Goal: Task Accomplishment & Management: Complete application form

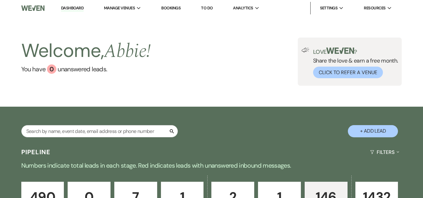
click at [378, 132] on button "+ Add Lead" at bounding box center [373, 131] width 50 height 12
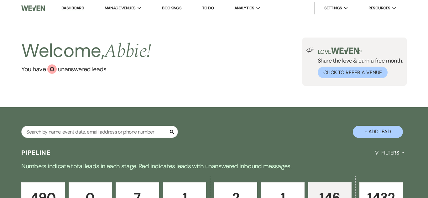
select select "493"
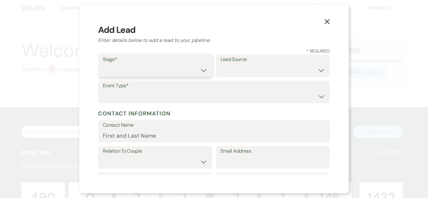
click at [171, 69] on select "Inquiry Follow Up Tour Requested Tour Confirmed Toured Proposal Sent Booked Lost" at bounding box center [155, 70] width 105 height 12
select select "1"
click at [103, 64] on select "Inquiry Follow Up Tour Requested Tour Confirmed Toured Proposal Sent Booked Lost" at bounding box center [155, 70] width 105 height 12
click at [239, 70] on select "Weven Venue Website Instagram Facebook Pinterest Google The Knot Wedding Wire H…" at bounding box center [272, 70] width 105 height 12
select select "5"
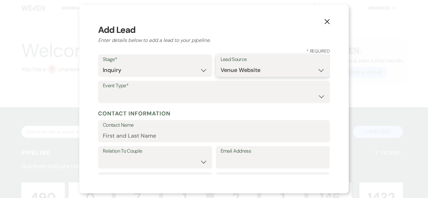
click at [220, 64] on select "Weven Venue Website Instagram Facebook Pinterest Google The Knot Wedding Wire H…" at bounding box center [272, 70] width 105 height 12
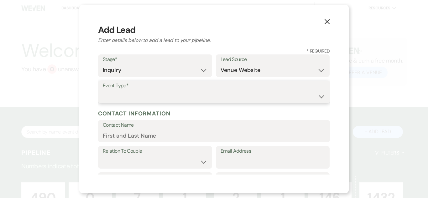
click at [259, 97] on select "Wedding Anniversary Party Baby Shower Bachelorette / Bachelor Party Birthday Pa…" at bounding box center [214, 96] width 222 height 12
select select "1"
click at [103, 90] on select "Wedding Anniversary Party Baby Shower Bachelorette / Bachelor Party Birthday Pa…" at bounding box center [214, 96] width 222 height 12
click at [193, 137] on input "Contact Name" at bounding box center [214, 136] width 222 height 12
paste input "[PERSON_NAME] [EMAIL_ADDRESS][DOMAIN_NAME]"
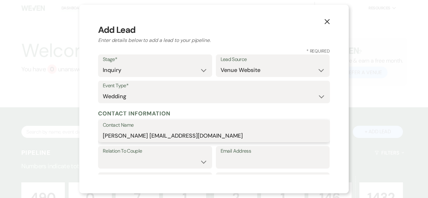
drag, startPoint x: 129, startPoint y: 136, endPoint x: 213, endPoint y: 135, distance: 83.3
click at [213, 135] on input "[PERSON_NAME] [EMAIL_ADDRESS][DOMAIN_NAME]" at bounding box center [214, 136] width 222 height 12
type input "[PERSON_NAME]"
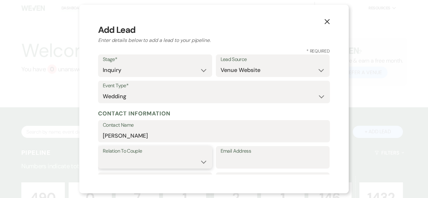
click at [197, 165] on select "Couple Planner Parent of Couple Family Member Friend Other" at bounding box center [155, 162] width 105 height 12
select select "1"
click at [103, 156] on select "Couple Planner Parent of Couple Family Member Friend Other" at bounding box center [155, 162] width 105 height 12
click at [247, 159] on input "Email Address" at bounding box center [272, 162] width 105 height 12
paste input "[EMAIL_ADDRESS][DOMAIN_NAME]"
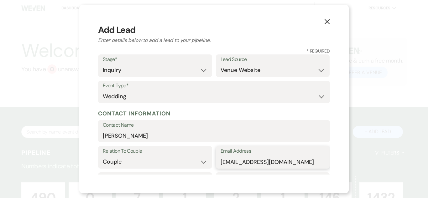
click at [222, 162] on input "[EMAIL_ADDRESS][DOMAIN_NAME]" at bounding box center [272, 162] width 105 height 12
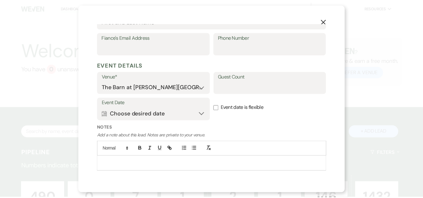
scroll to position [221, 0]
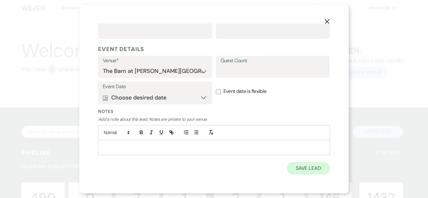
type input "[EMAIL_ADDRESS][DOMAIN_NAME]"
click at [291, 170] on button "Save Lead" at bounding box center [308, 168] width 43 height 13
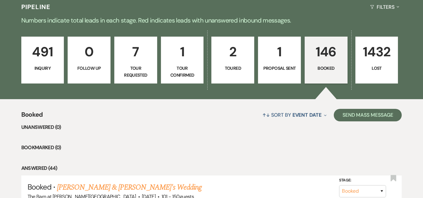
scroll to position [188, 0]
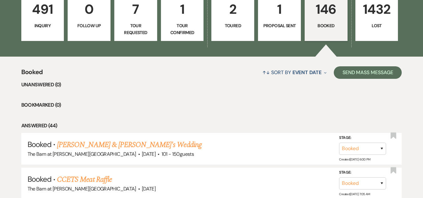
click at [53, 18] on p "491" at bounding box center [42, 9] width 35 height 21
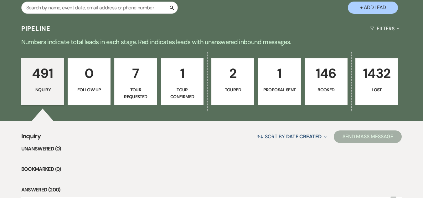
scroll to position [188, 0]
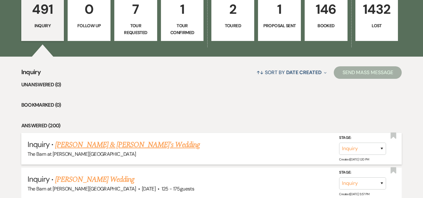
click at [117, 144] on link "[PERSON_NAME] & [PERSON_NAME]'s Wedding" at bounding box center [127, 144] width 145 height 11
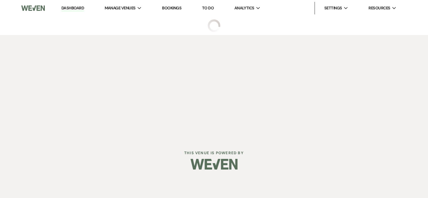
select select "5"
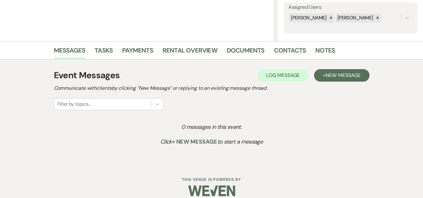
scroll to position [123, 0]
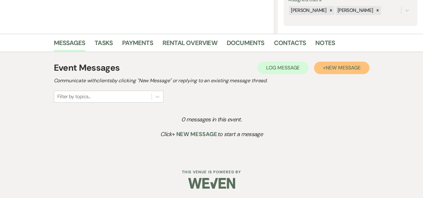
click at [326, 64] on button "+ New Message" at bounding box center [341, 68] width 55 height 13
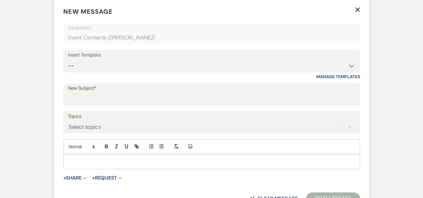
scroll to position [248, 0]
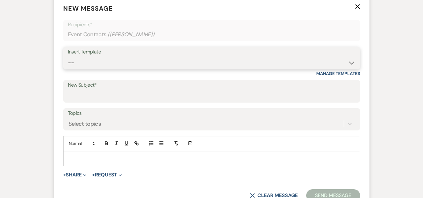
click at [215, 60] on select "-- Weven Planning Portal Introduction (Booked Events) Welcome Email Offboarding…" at bounding box center [211, 63] width 287 height 12
select select "4054"
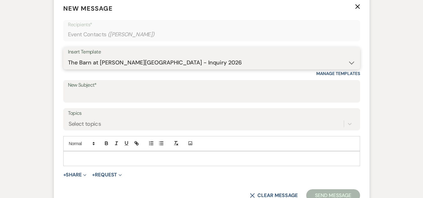
click at [68, 57] on select "-- Weven Planning Portal Introduction (Booked Events) Welcome Email Offboarding…" at bounding box center [211, 63] width 287 height 12
type input "The Barn at [PERSON_NAME][GEOGRAPHIC_DATA] - Inquiry"
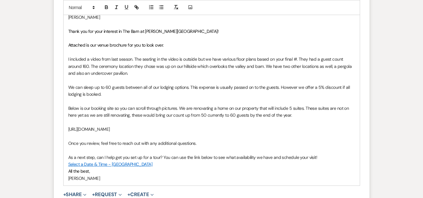
scroll to position [405, 0]
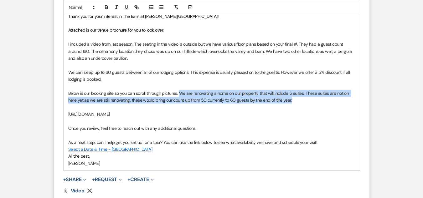
drag, startPoint x: 302, startPoint y: 102, endPoint x: 181, endPoint y: 92, distance: 121.2
click at [181, 92] on p "Below is our booking site so you can scroll through pictures. We are renovating…" at bounding box center [211, 97] width 287 height 14
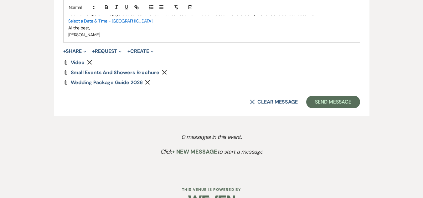
scroll to position [544, 0]
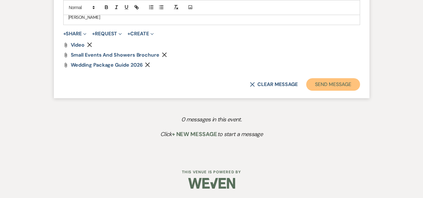
click at [318, 86] on button "Send Message" at bounding box center [333, 84] width 54 height 13
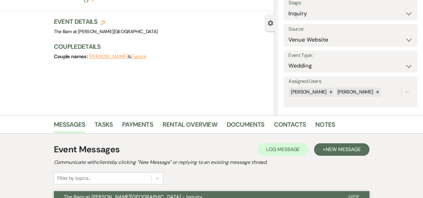
scroll to position [0, 0]
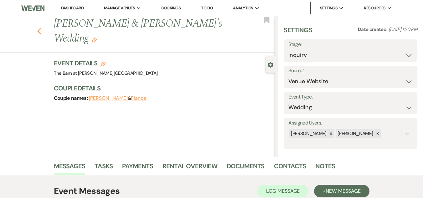
click at [42, 28] on icon "Previous" at bounding box center [39, 32] width 5 height 8
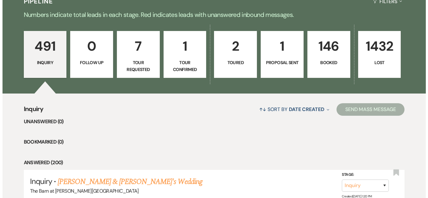
scroll to position [94, 0]
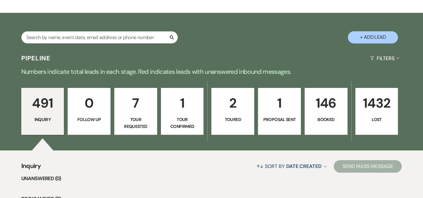
click at [367, 38] on button "+ Add Lead" at bounding box center [373, 37] width 50 height 12
select select "493"
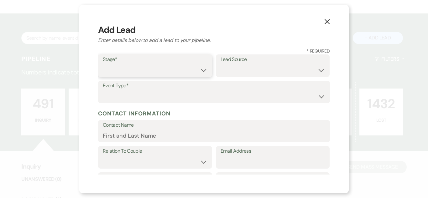
click at [191, 72] on select "Inquiry Follow Up Tour Requested Tour Confirmed Toured Proposal Sent Booked Lost" at bounding box center [155, 70] width 105 height 12
select select "1"
click at [103, 64] on select "Inquiry Follow Up Tour Requested Tour Confirmed Toured Proposal Sent Booked Lost" at bounding box center [155, 70] width 105 height 12
click at [253, 60] on label "Lead Source" at bounding box center [272, 59] width 105 height 9
click at [253, 68] on select "Weven Venue Website Instagram Facebook Pinterest Google The Knot Wedding Wire H…" at bounding box center [272, 70] width 105 height 12
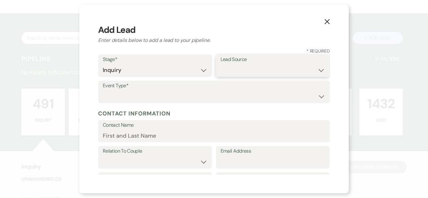
select select "5"
click at [220, 64] on select "Weven Venue Website Instagram Facebook Pinterest Google The Knot Wedding Wire H…" at bounding box center [272, 70] width 105 height 12
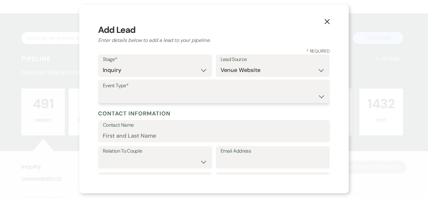
click at [253, 94] on select "Wedding Anniversary Party Baby Shower Bachelorette / Bachelor Party Birthday Pa…" at bounding box center [214, 96] width 222 height 12
select select "1"
click at [103, 90] on select "Wedding Anniversary Party Baby Shower Bachelorette / Bachelor Party Birthday Pa…" at bounding box center [214, 96] width 222 height 12
click at [181, 136] on input "Contact Name" at bounding box center [214, 136] width 222 height 12
paste input "[PERSON_NAME] [EMAIL_ADDRESS][DOMAIN_NAME]"
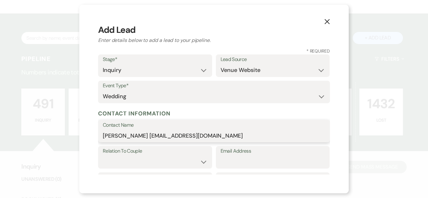
drag, startPoint x: 142, startPoint y: 136, endPoint x: 249, endPoint y: 132, distance: 107.7
click at [249, 132] on input "[PERSON_NAME] [EMAIL_ADDRESS][DOMAIN_NAME]" at bounding box center [214, 136] width 222 height 12
type input "[PERSON_NAME]"
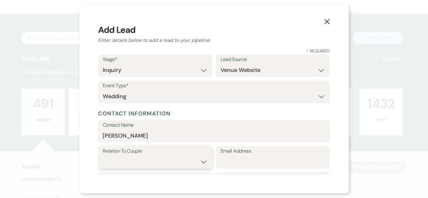
drag, startPoint x: 181, startPoint y: 165, endPoint x: 190, endPoint y: 152, distance: 16.2
click at [181, 165] on select "Couple Planner Parent of Couple Family Member Friend Other" at bounding box center [155, 162] width 105 height 12
select select "1"
click at [103, 156] on select "Couple Planner Parent of Couple Family Member Friend Other" at bounding box center [155, 162] width 105 height 12
click at [264, 160] on input "Email Address" at bounding box center [272, 162] width 105 height 12
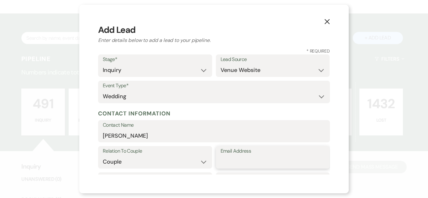
paste input "[EMAIL_ADDRESS][DOMAIN_NAME]"
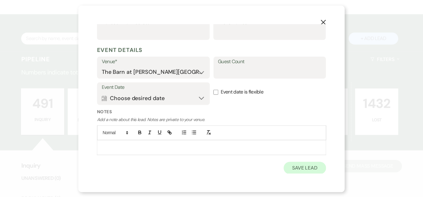
scroll to position [221, 0]
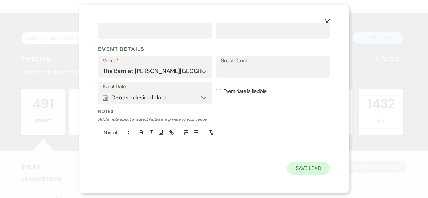
type input "[EMAIL_ADDRESS][DOMAIN_NAME]"
click at [302, 169] on button "Save Lead" at bounding box center [308, 168] width 43 height 13
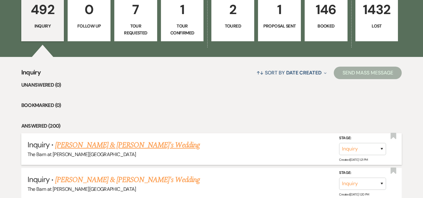
scroll to position [188, 0]
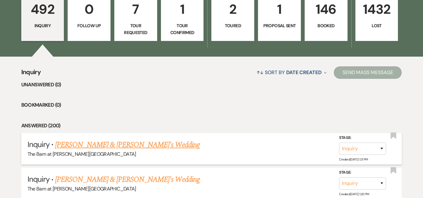
click at [137, 145] on link "[PERSON_NAME] & [PERSON_NAME]'s Wedding" at bounding box center [127, 144] width 145 height 11
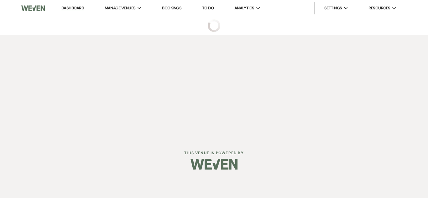
select select "5"
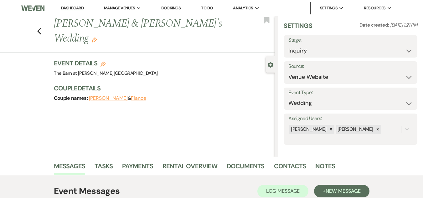
scroll to position [5, 0]
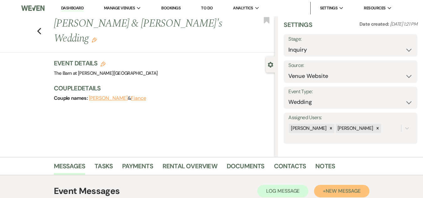
click at [360, 189] on span "New Message" at bounding box center [342, 191] width 35 height 7
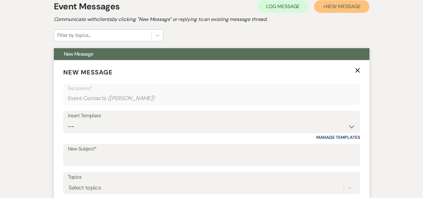
scroll to position [250, 0]
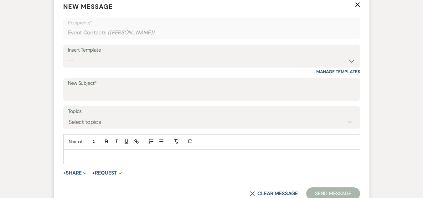
click at [192, 52] on div "Insert Template" at bounding box center [211, 50] width 287 height 9
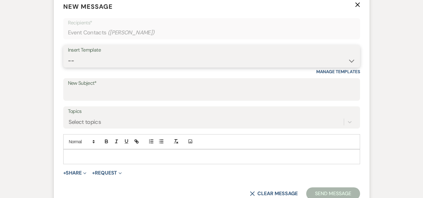
click at [193, 62] on select "-- Weven Planning Portal Introduction (Booked Events) Welcome Email Offboarding…" at bounding box center [211, 61] width 287 height 12
select select "4054"
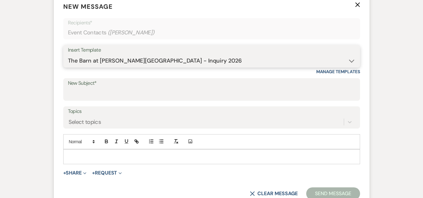
click at [68, 55] on select "-- Weven Planning Portal Introduction (Booked Events) Welcome Email Offboarding…" at bounding box center [211, 61] width 287 height 12
type input "The Barn at [PERSON_NAME][GEOGRAPHIC_DATA] - Inquiry"
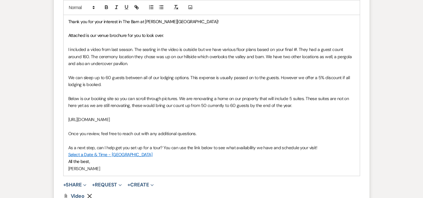
scroll to position [407, 0]
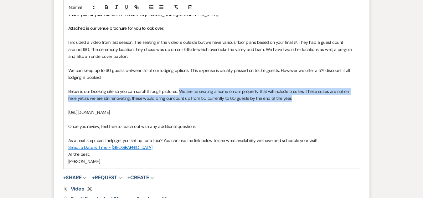
drag, startPoint x: 299, startPoint y: 95, endPoint x: 180, endPoint y: 93, distance: 119.0
click at [180, 93] on p "Below is our booking site so you can scroll through pictures. We are renovating…" at bounding box center [211, 95] width 287 height 14
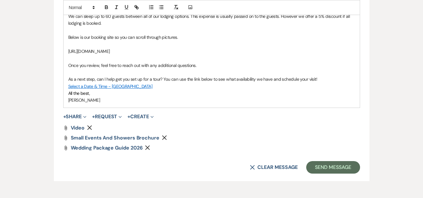
scroll to position [544, 0]
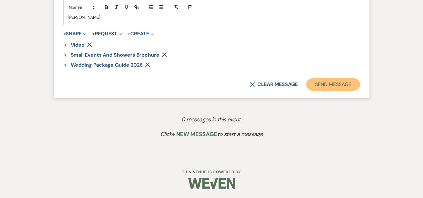
click at [326, 83] on button "Send Message" at bounding box center [333, 84] width 54 height 13
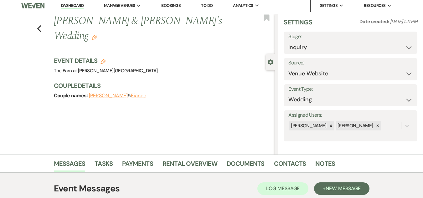
scroll to position [0, 0]
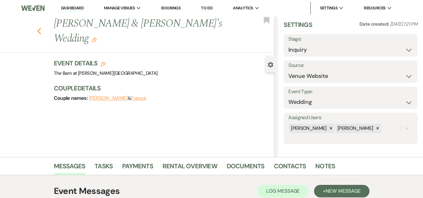
click at [41, 28] on icon "Previous" at bounding box center [39, 32] width 5 height 8
